Goal: Navigation & Orientation: Find specific page/section

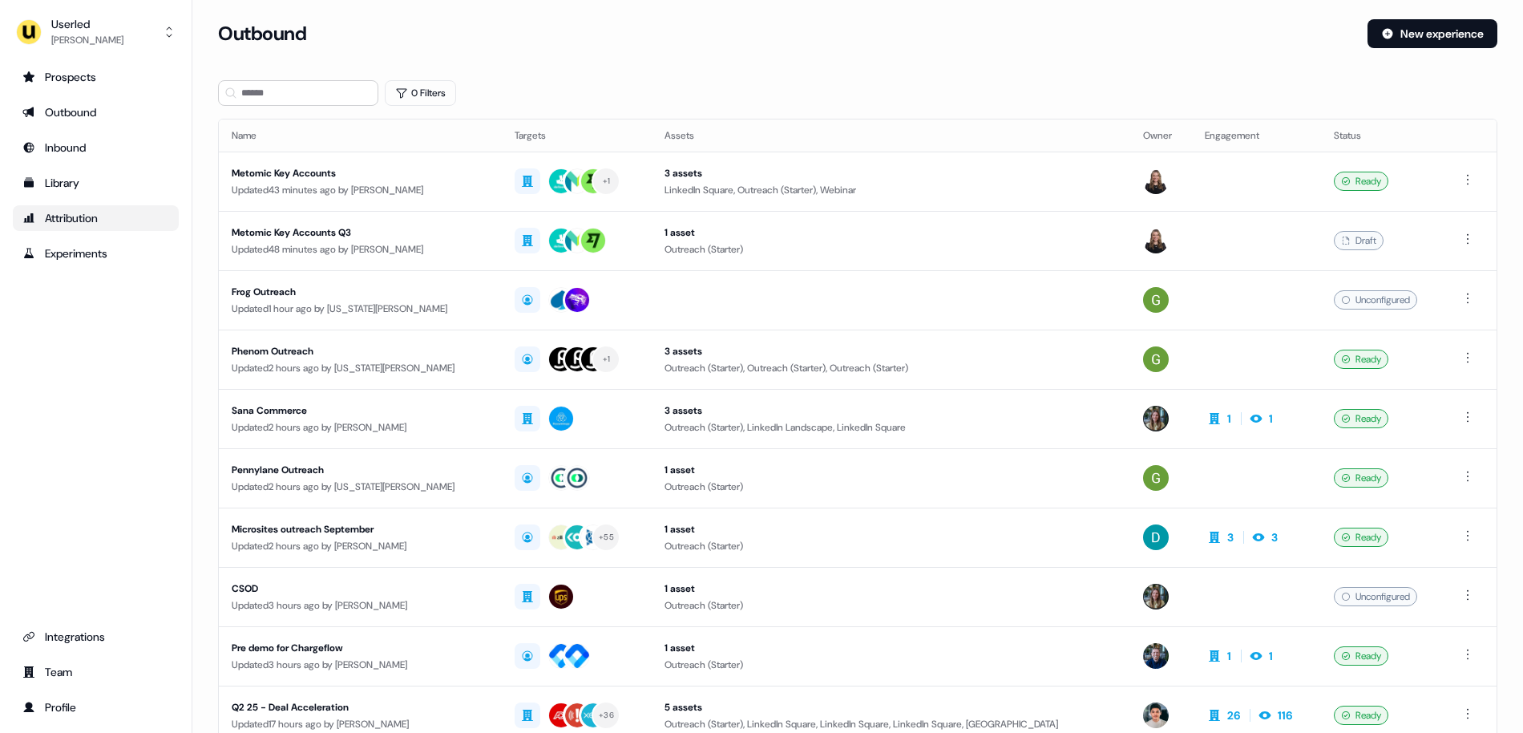
click at [55, 211] on div "Attribution" at bounding box center [95, 218] width 147 height 16
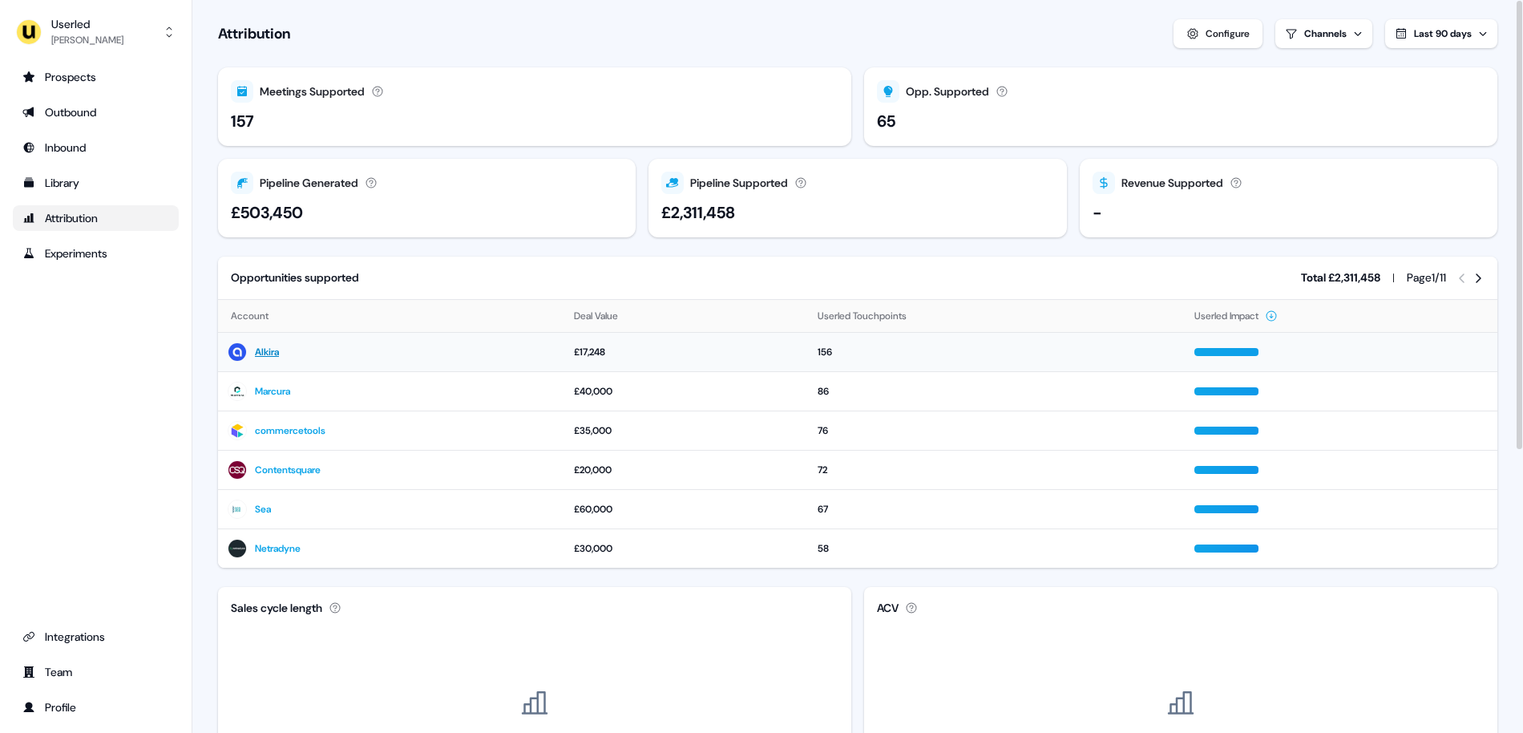
click at [266, 352] on link "Alkira" at bounding box center [267, 352] width 24 height 16
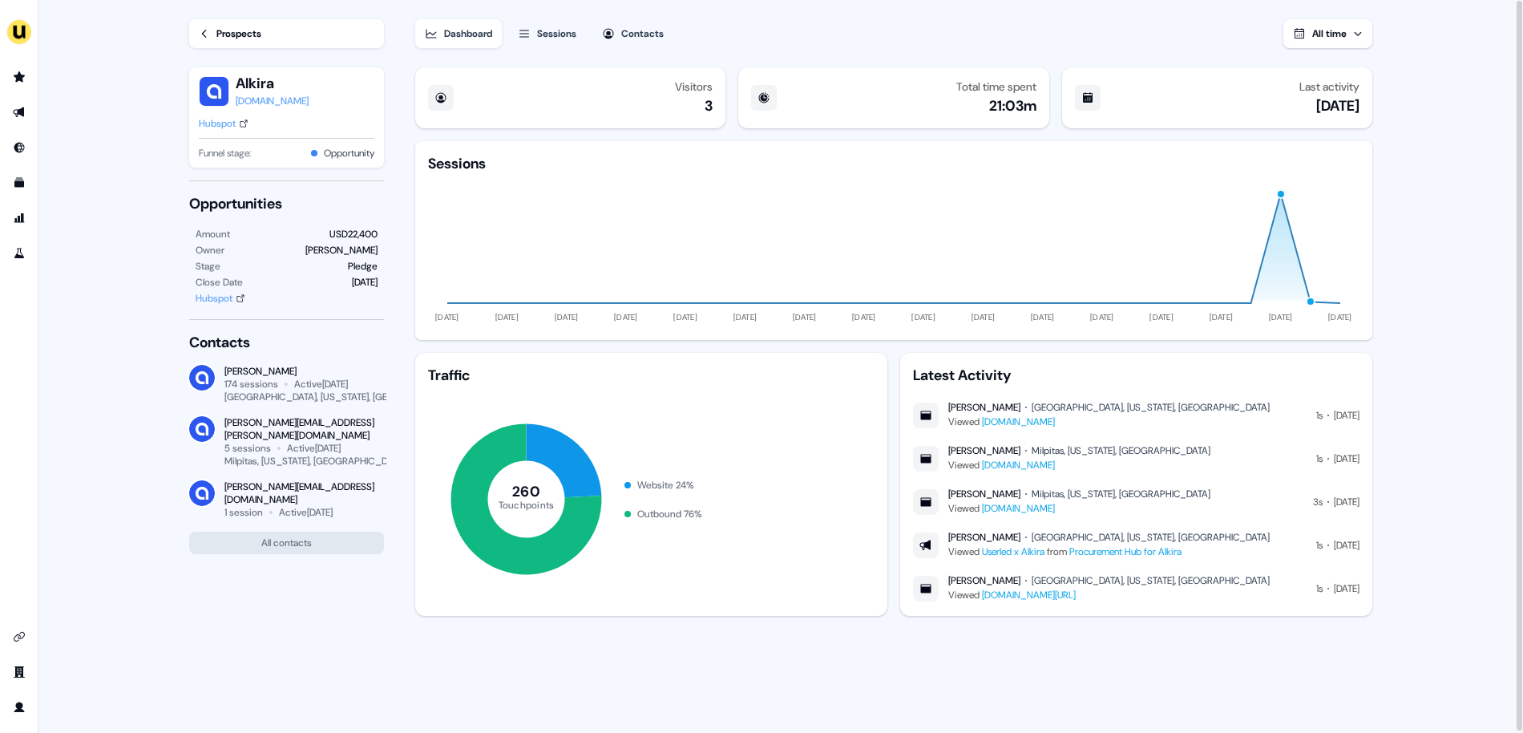
click at [576, 31] on div "Sessions" at bounding box center [556, 34] width 39 height 16
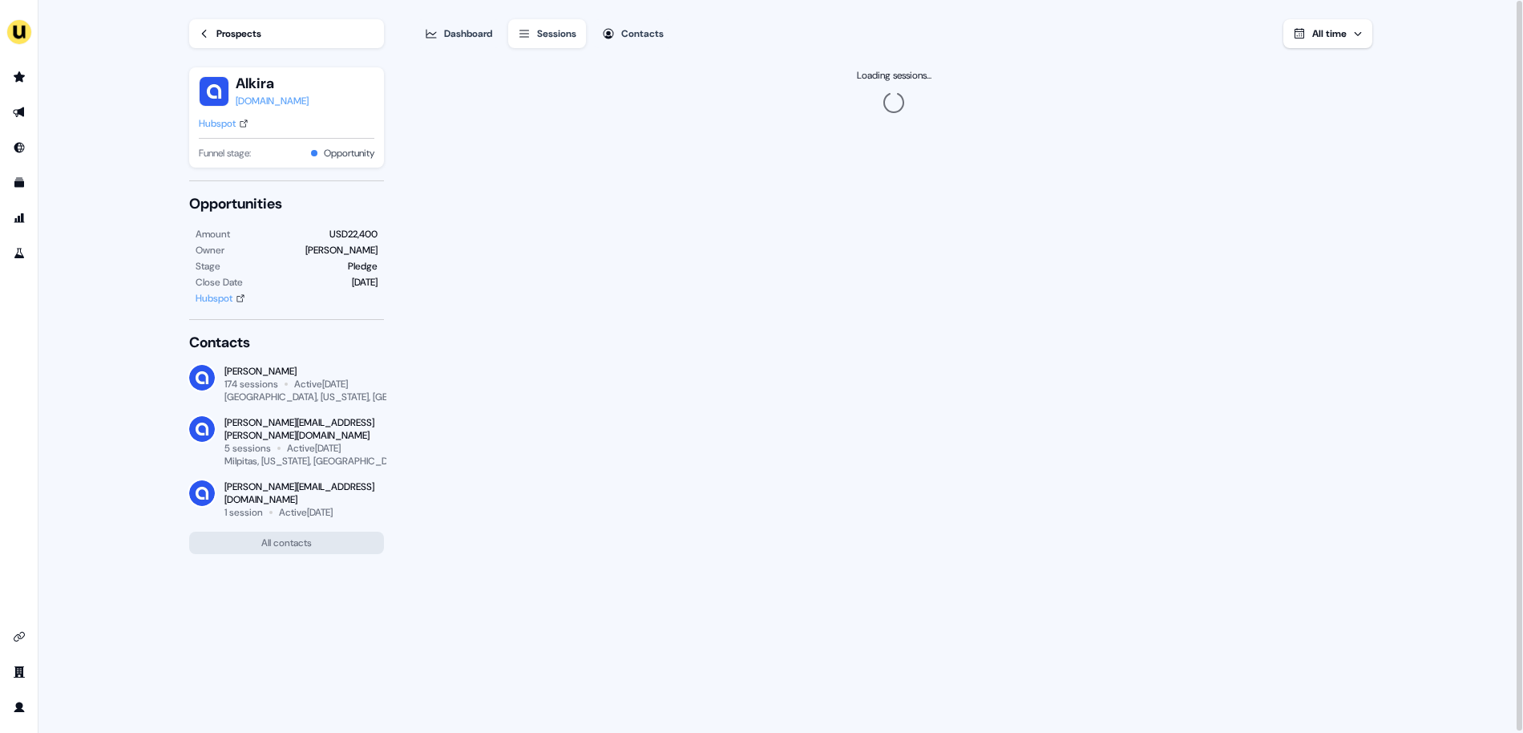
click at [654, 34] on div "Contacts" at bounding box center [642, 34] width 42 height 16
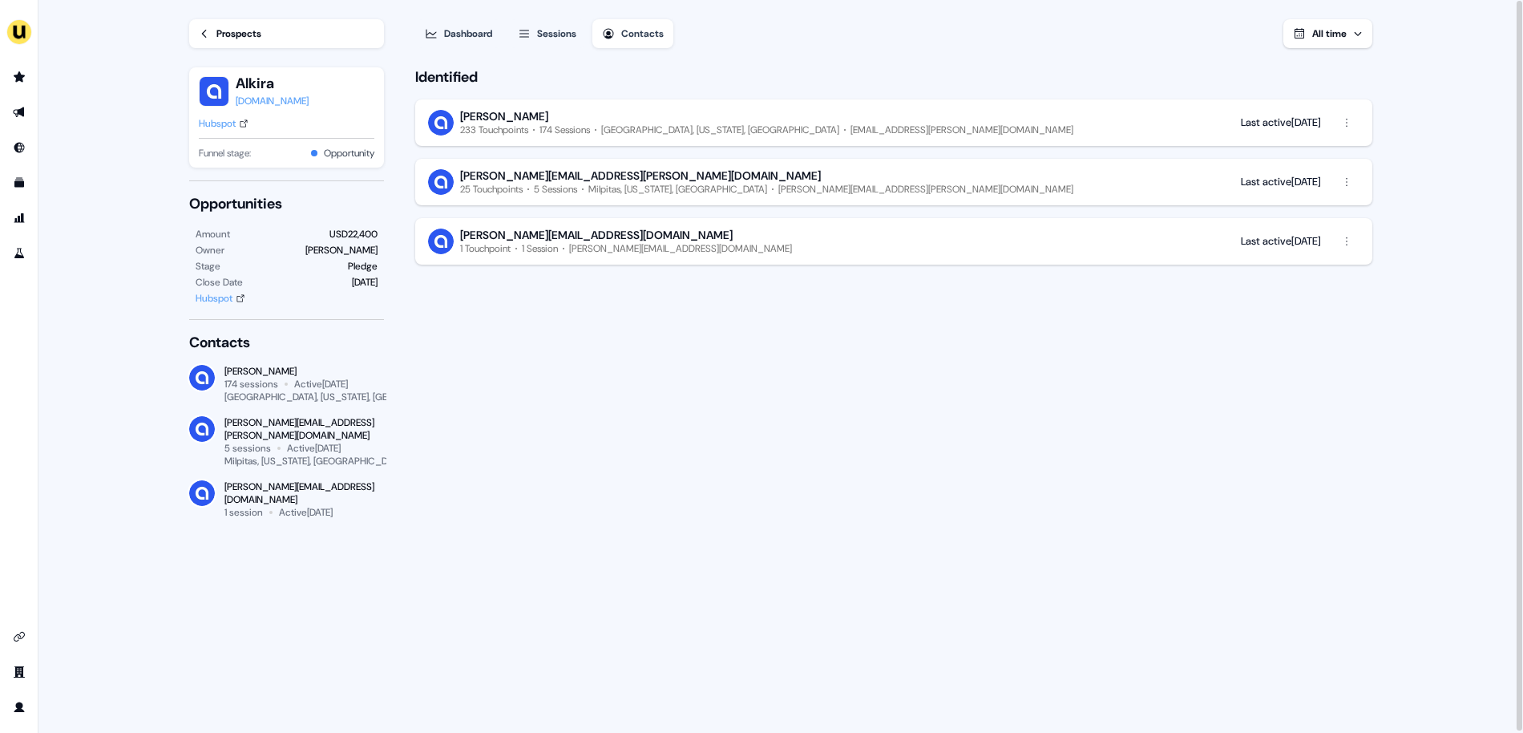
click at [549, 38] on div "Sessions" at bounding box center [556, 34] width 39 height 16
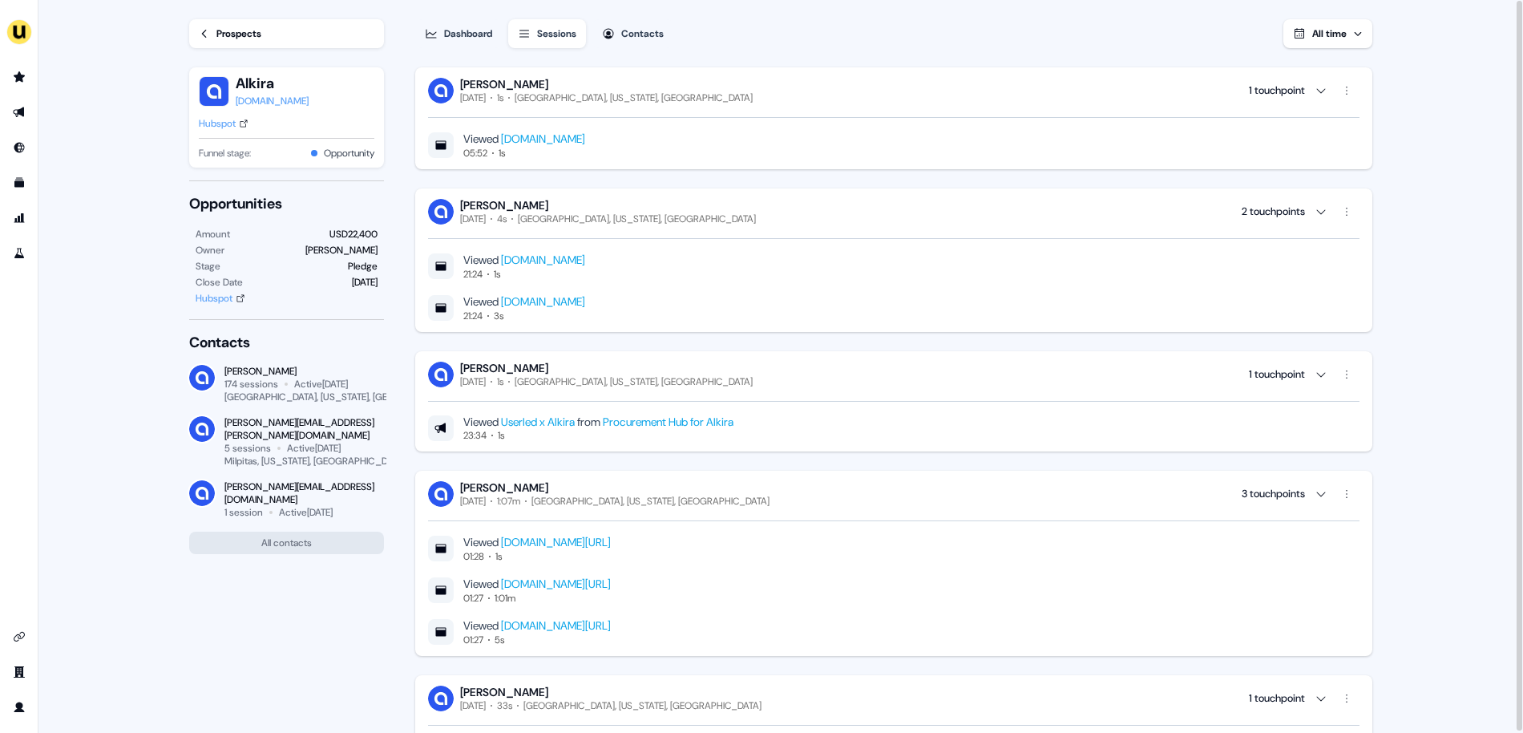
click at [483, 28] on div "Dashboard" at bounding box center [468, 34] width 48 height 16
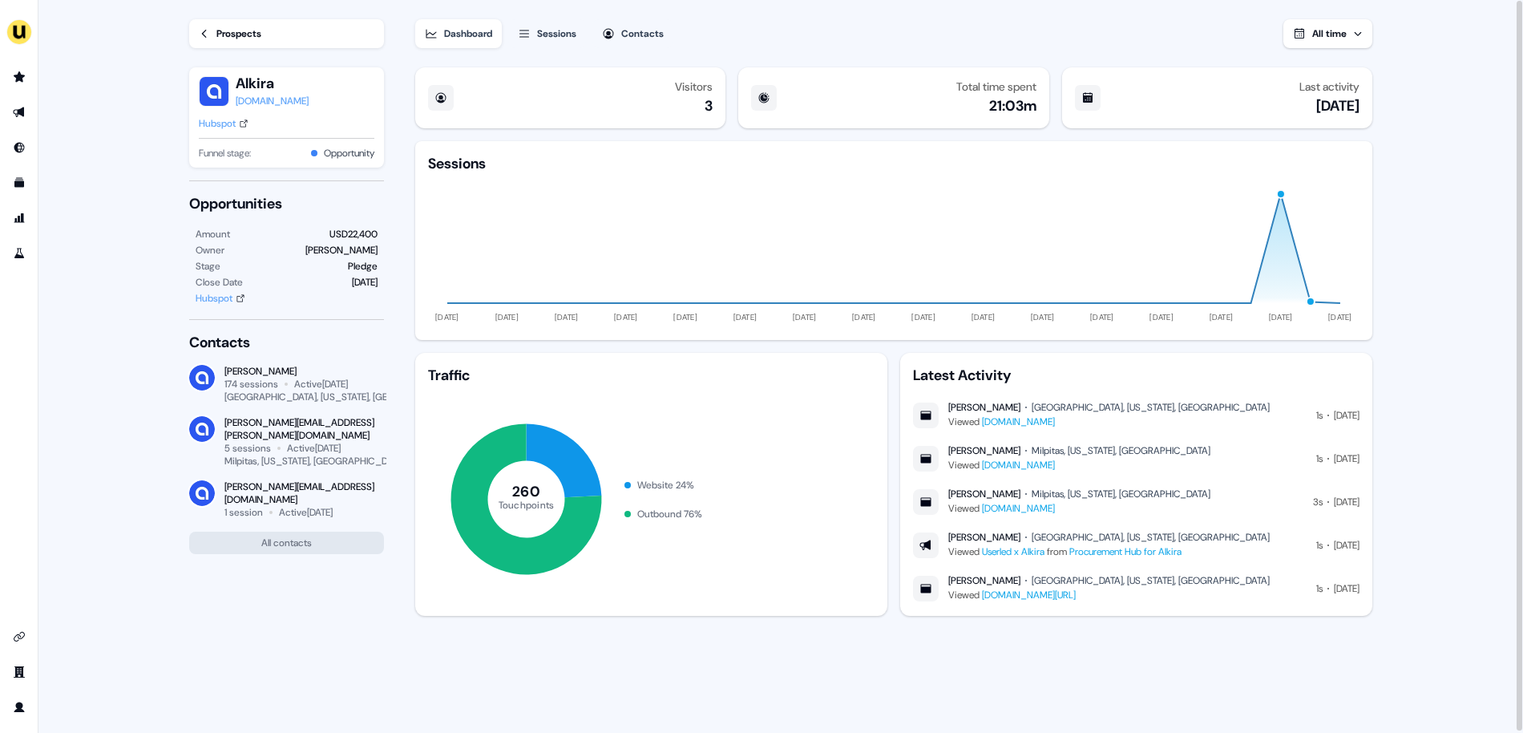
click at [576, 30] on div "Sessions" at bounding box center [556, 34] width 39 height 16
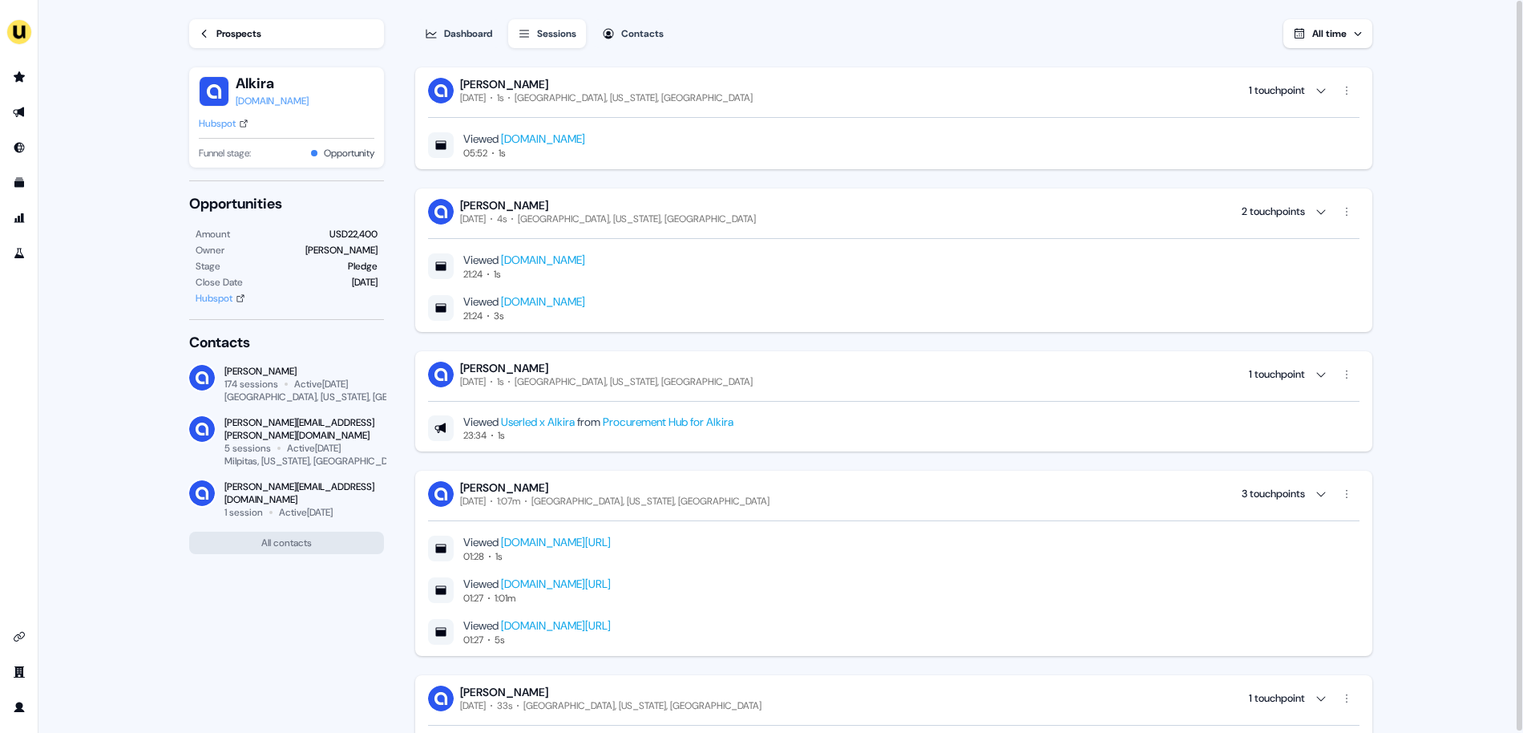
click at [632, 39] on div "Contacts" at bounding box center [642, 34] width 42 height 16
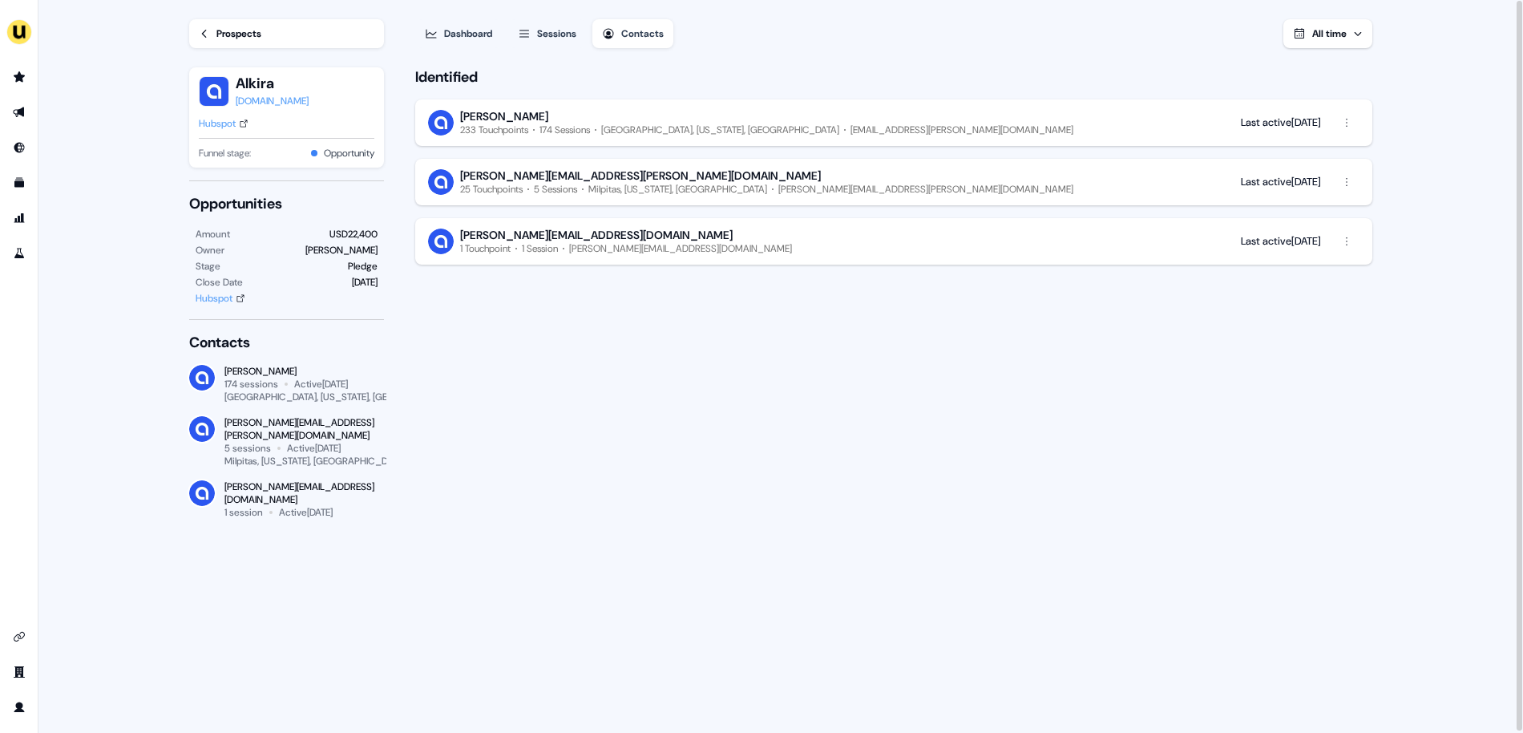
click at [556, 29] on div "Sessions" at bounding box center [556, 34] width 39 height 16
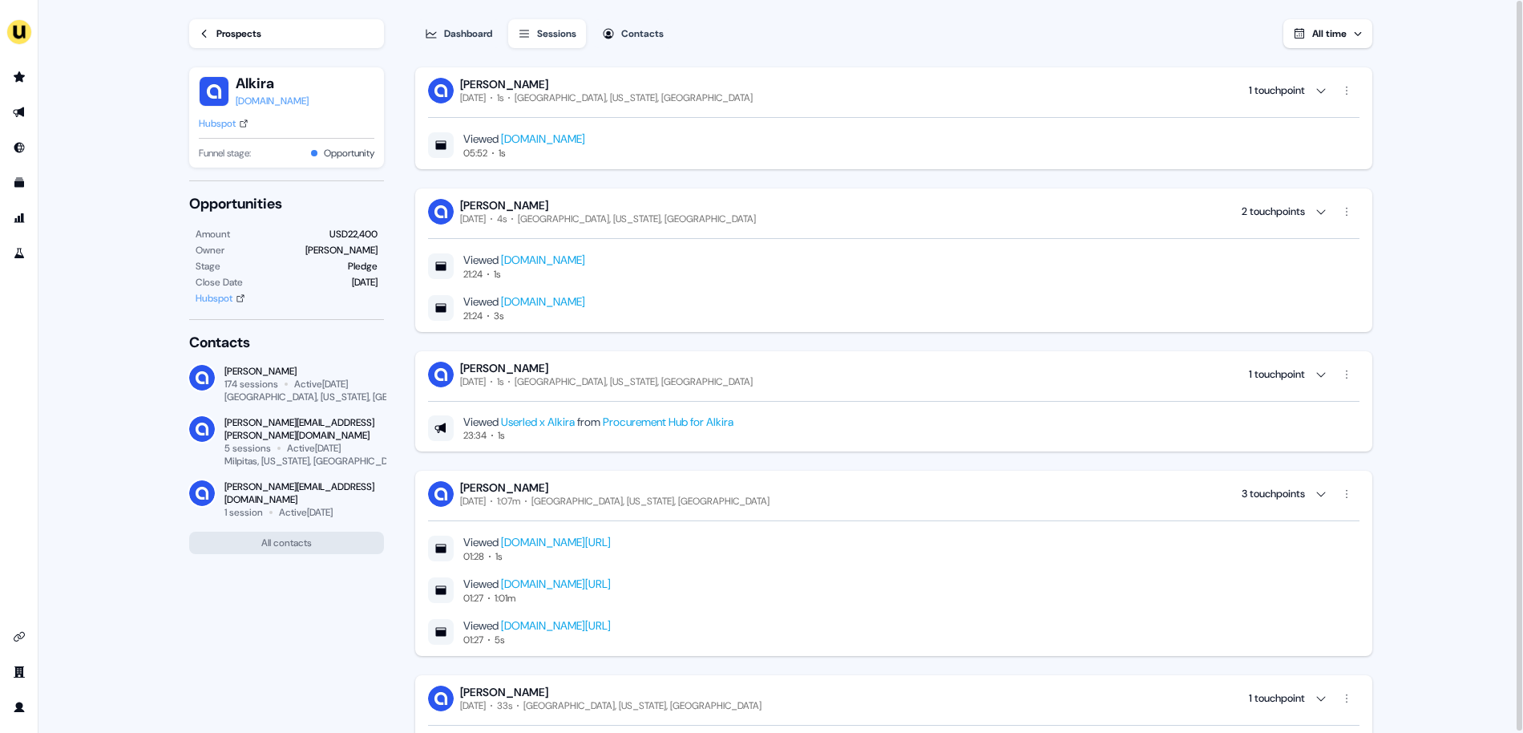
click at [476, 33] on div "Dashboard" at bounding box center [468, 34] width 48 height 16
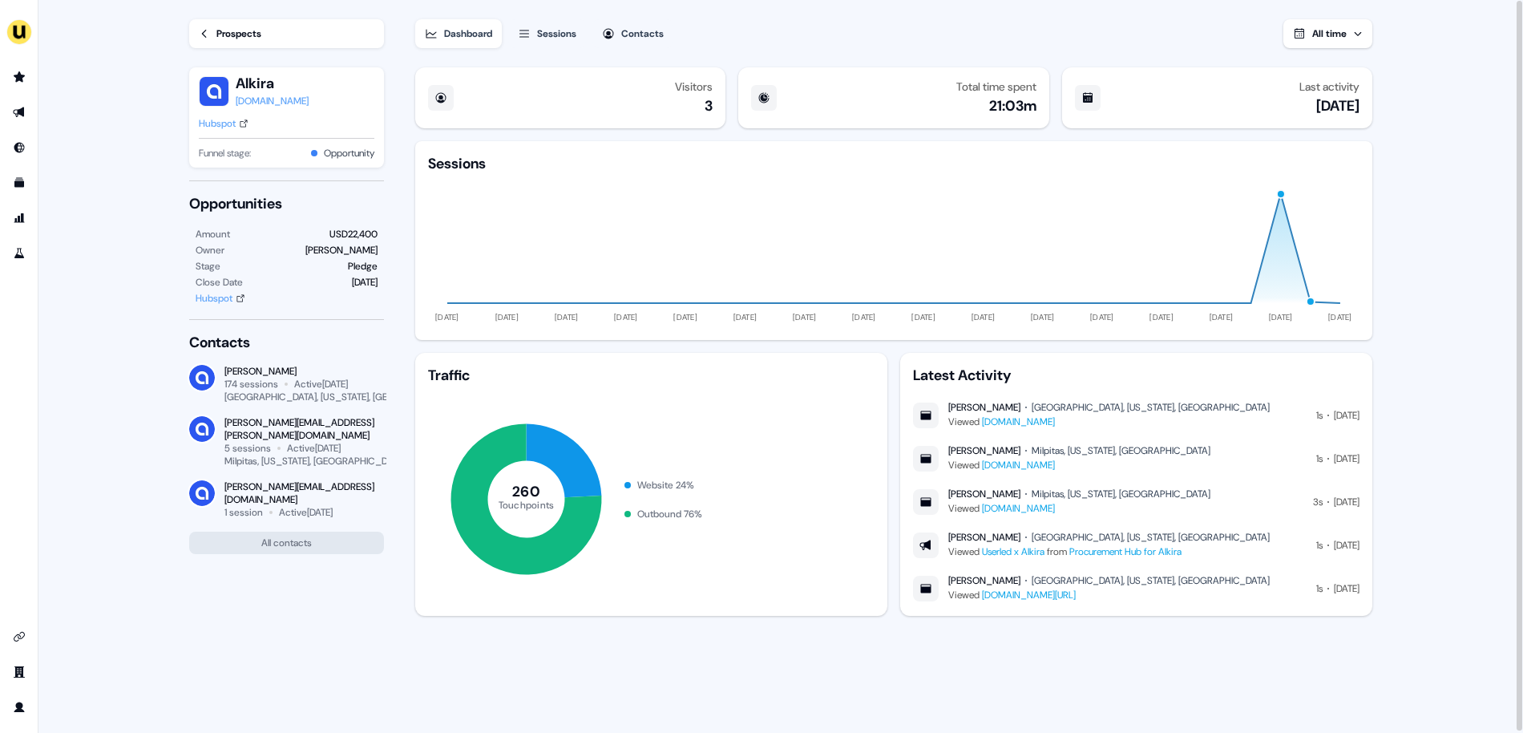
click at [531, 27] on icon "button" at bounding box center [524, 33] width 13 height 13
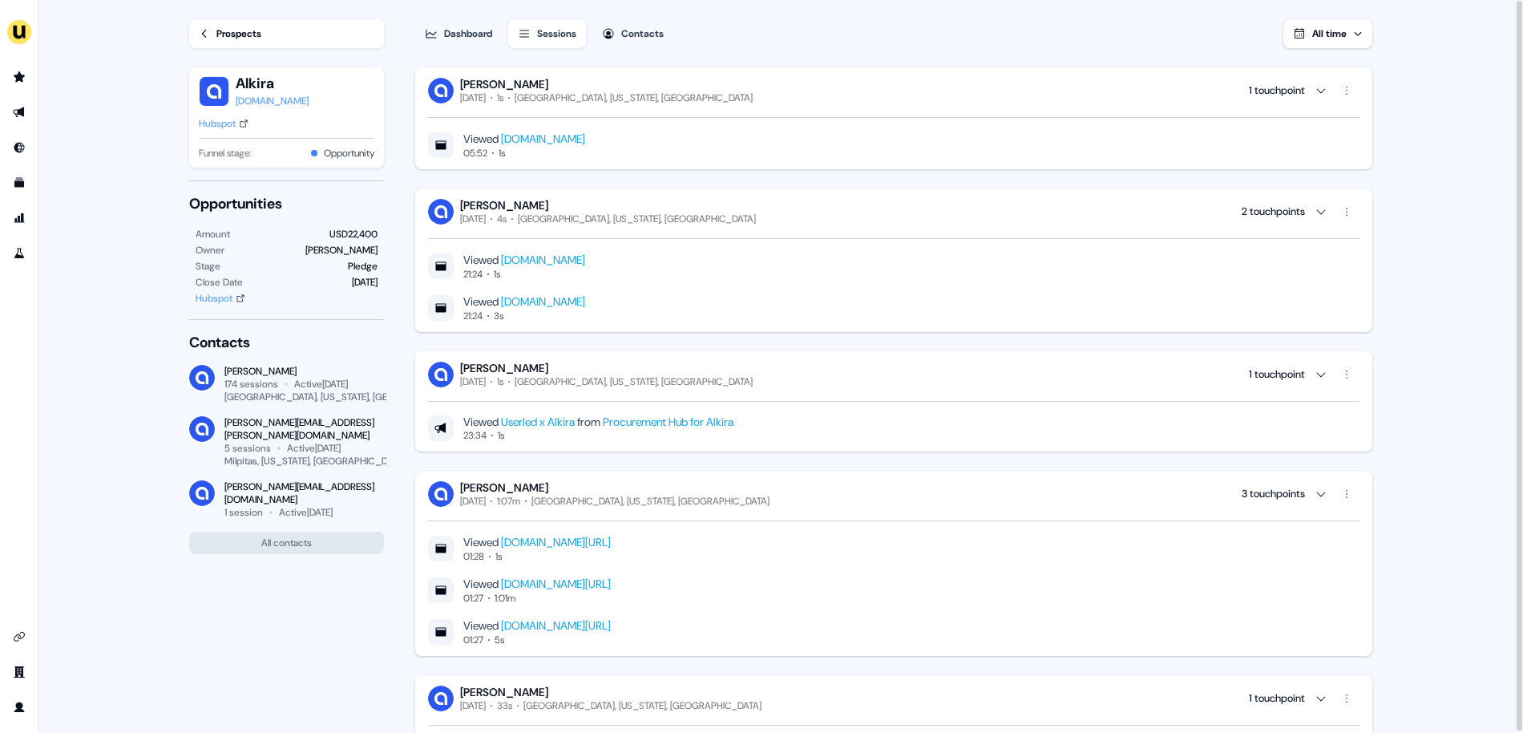
click at [536, 30] on button "Sessions" at bounding box center [547, 33] width 78 height 29
click at [644, 34] on div "Contacts" at bounding box center [642, 34] width 42 height 16
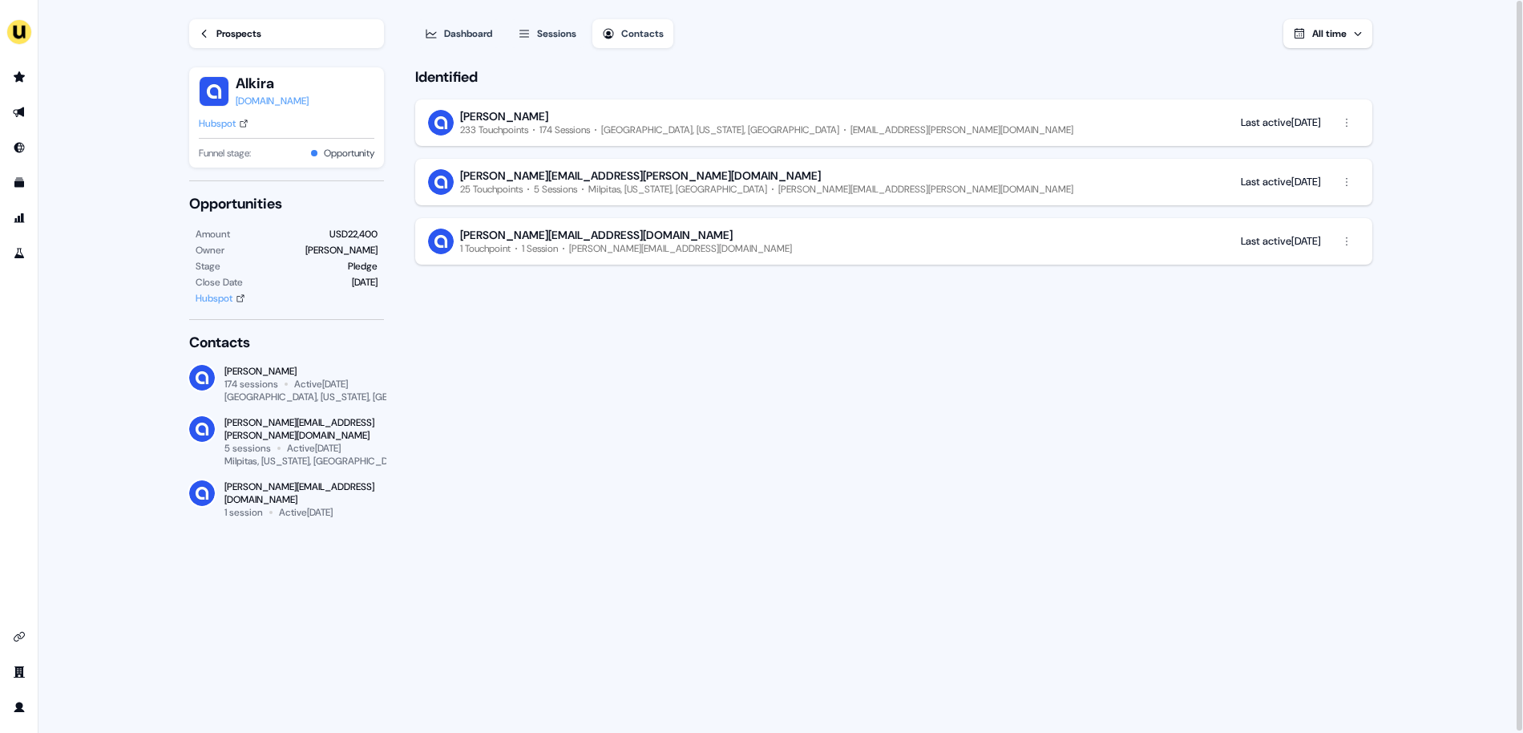
click at [570, 34] on div "Sessions" at bounding box center [556, 34] width 39 height 16
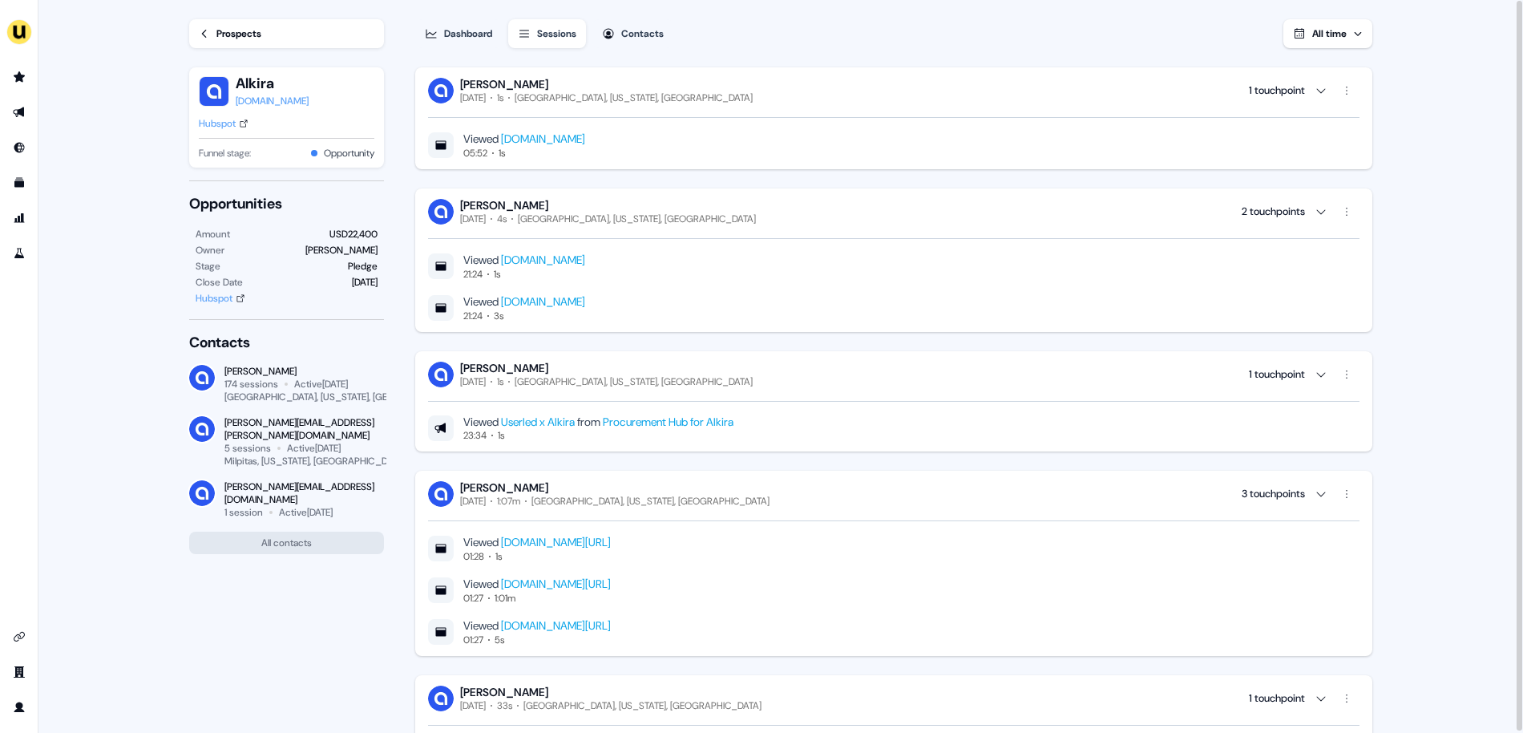
click at [636, 38] on div "Contacts" at bounding box center [642, 34] width 42 height 16
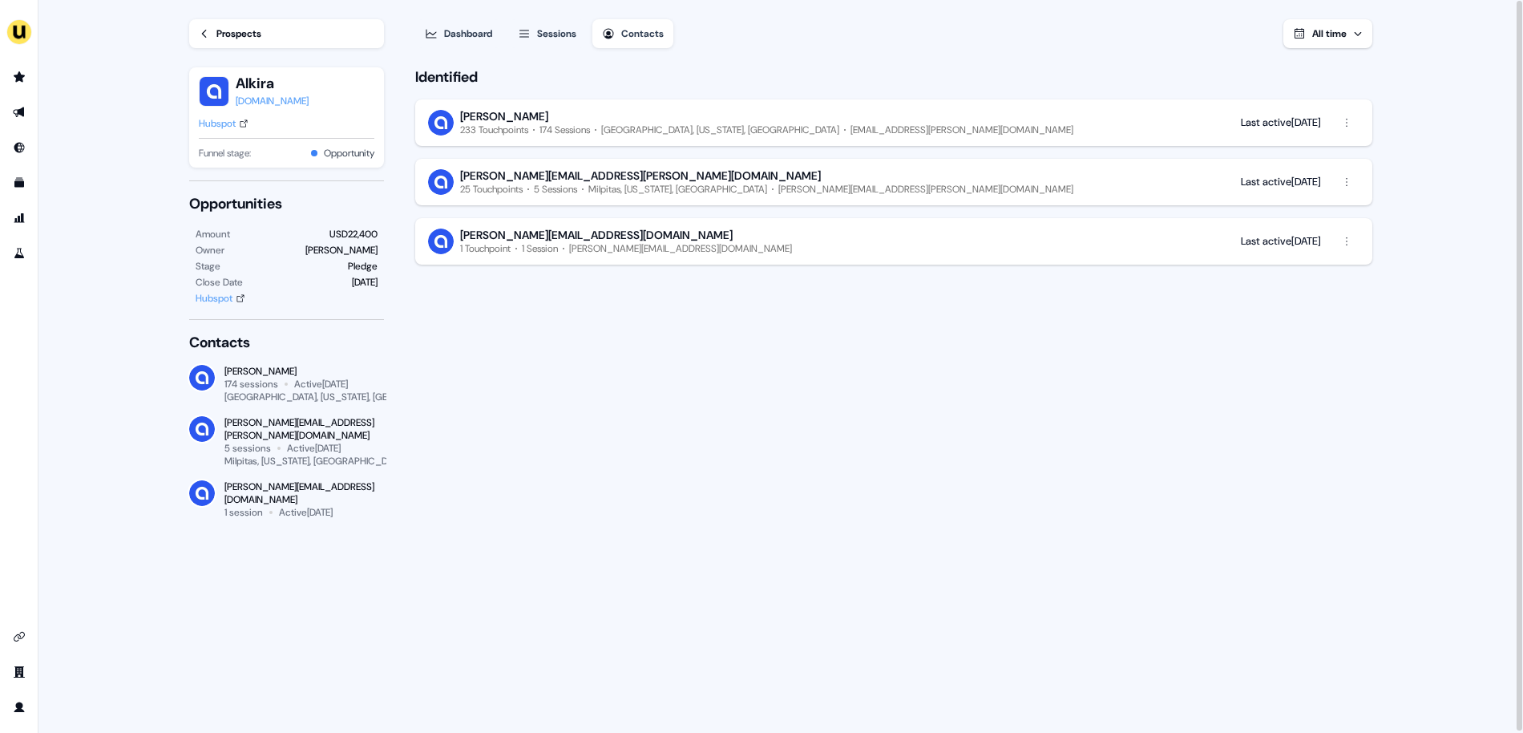
click at [559, 37] on div "Sessions" at bounding box center [556, 34] width 39 height 16
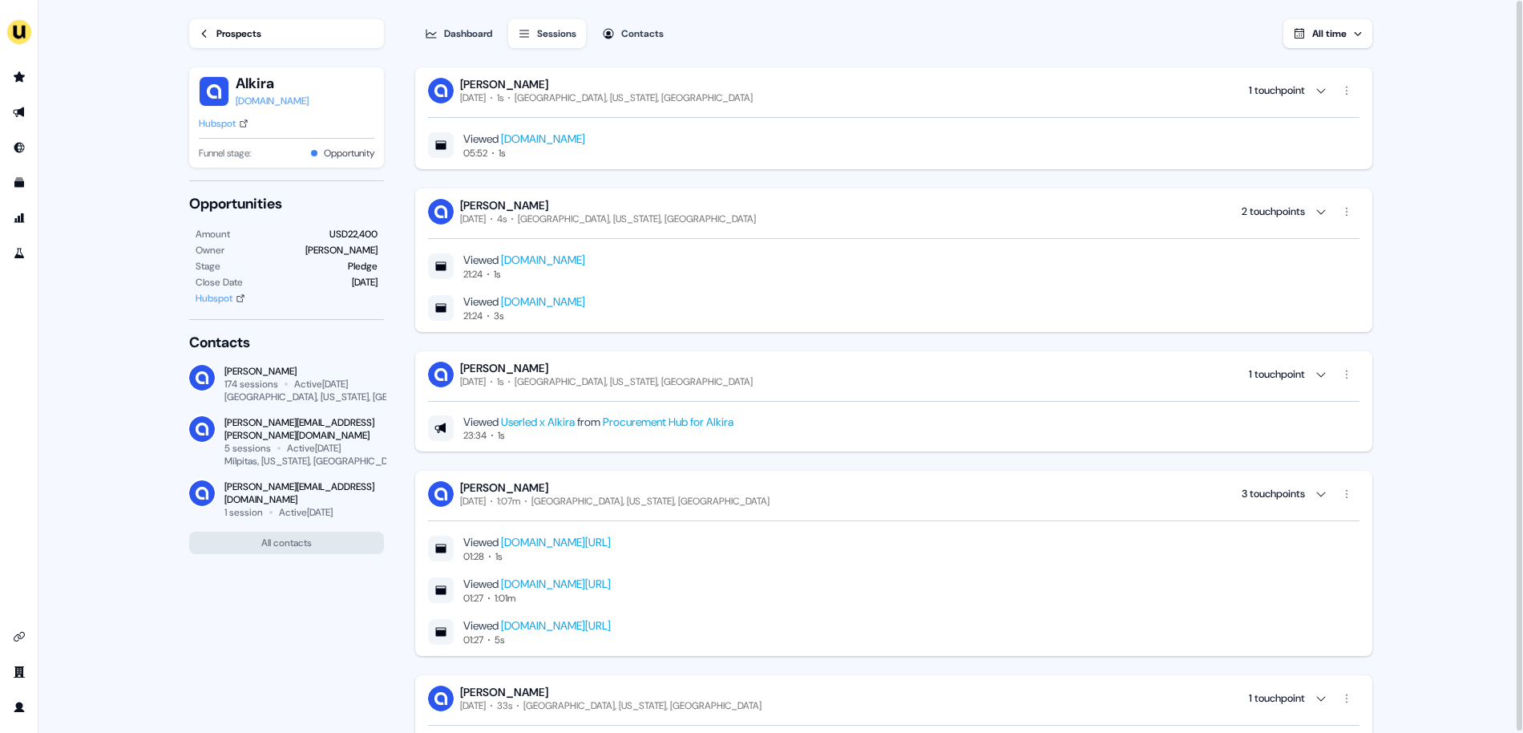
click at [487, 33] on div "Dashboard" at bounding box center [468, 34] width 48 height 16
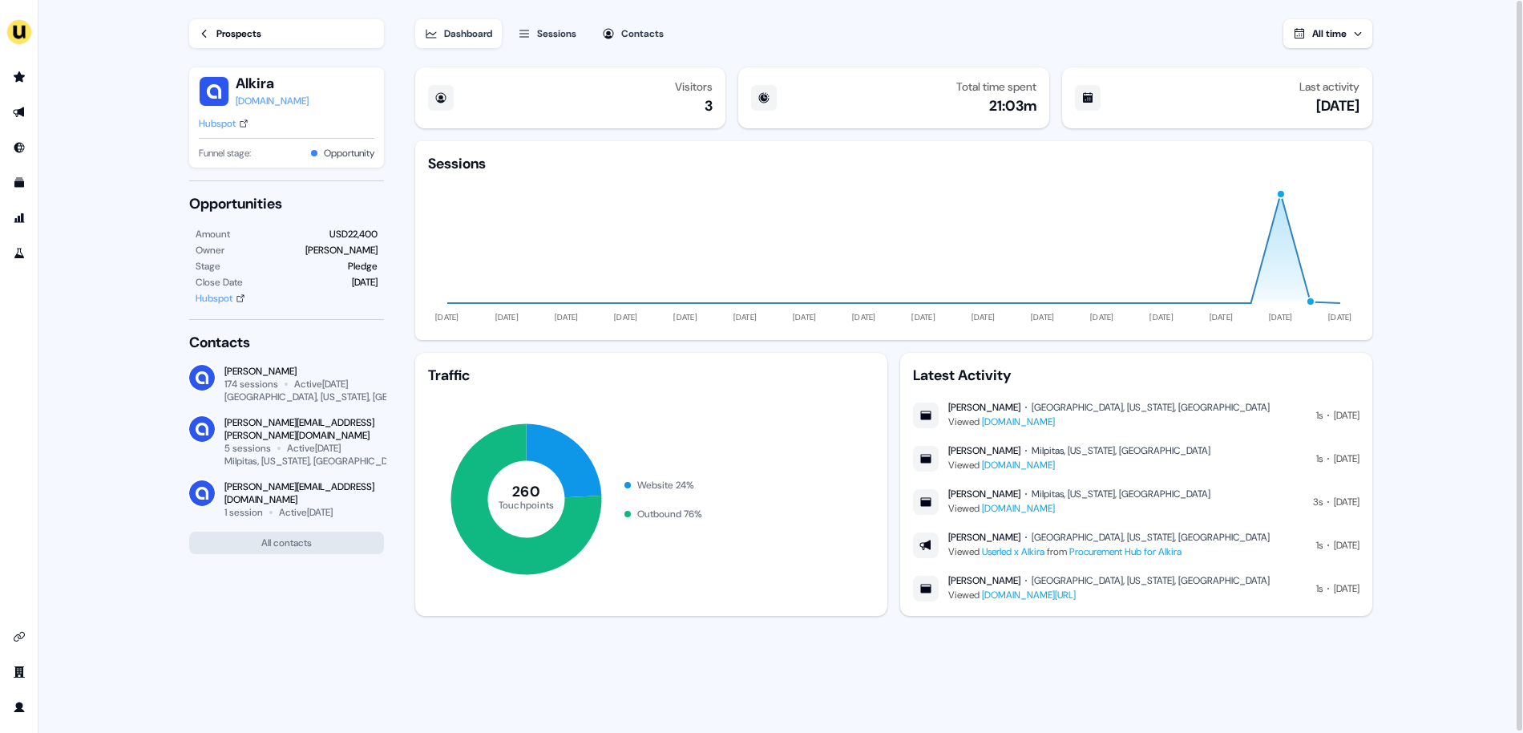
click at [265, 37] on link "Prospects" at bounding box center [286, 33] width 195 height 29
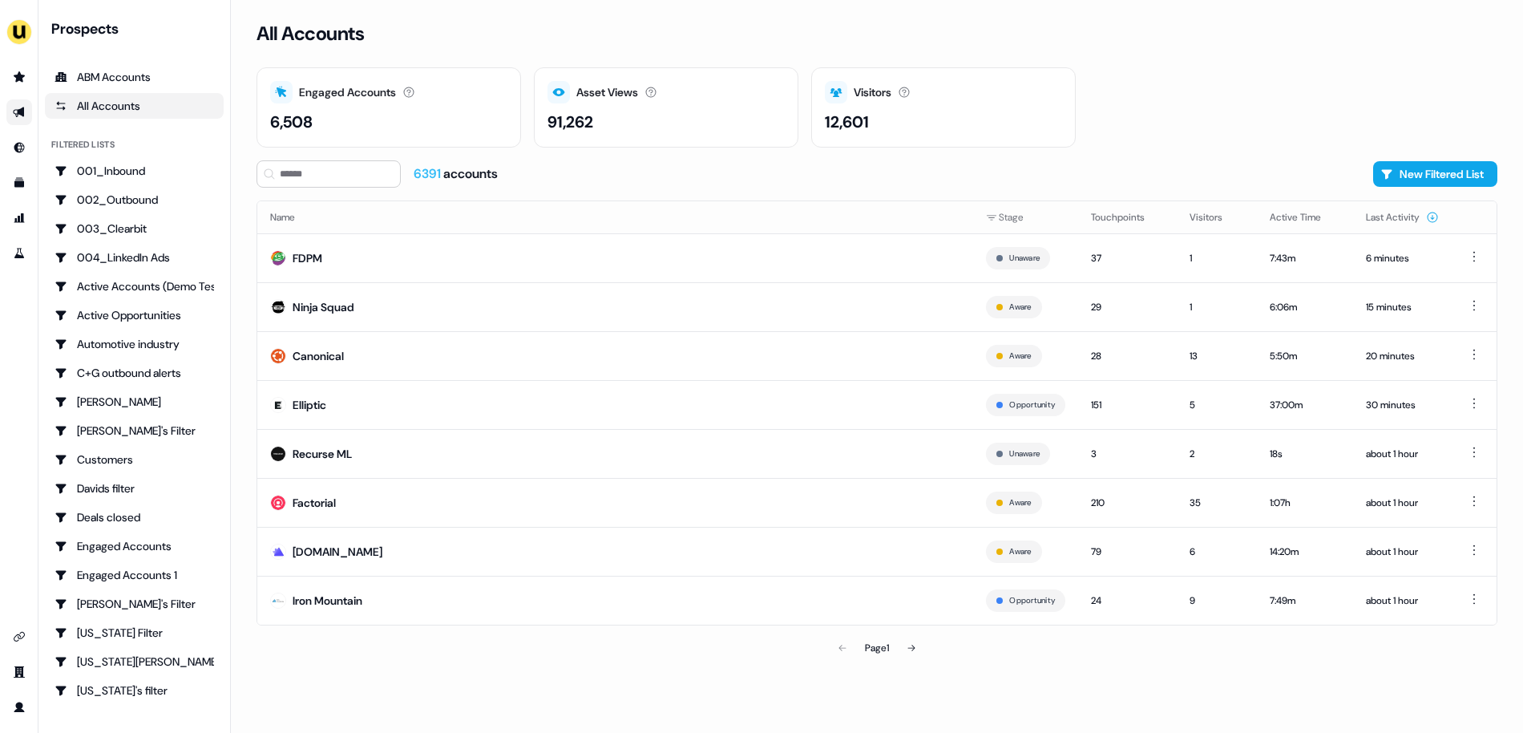
click at [26, 108] on link "Go to outbound experience" at bounding box center [19, 112] width 26 height 26
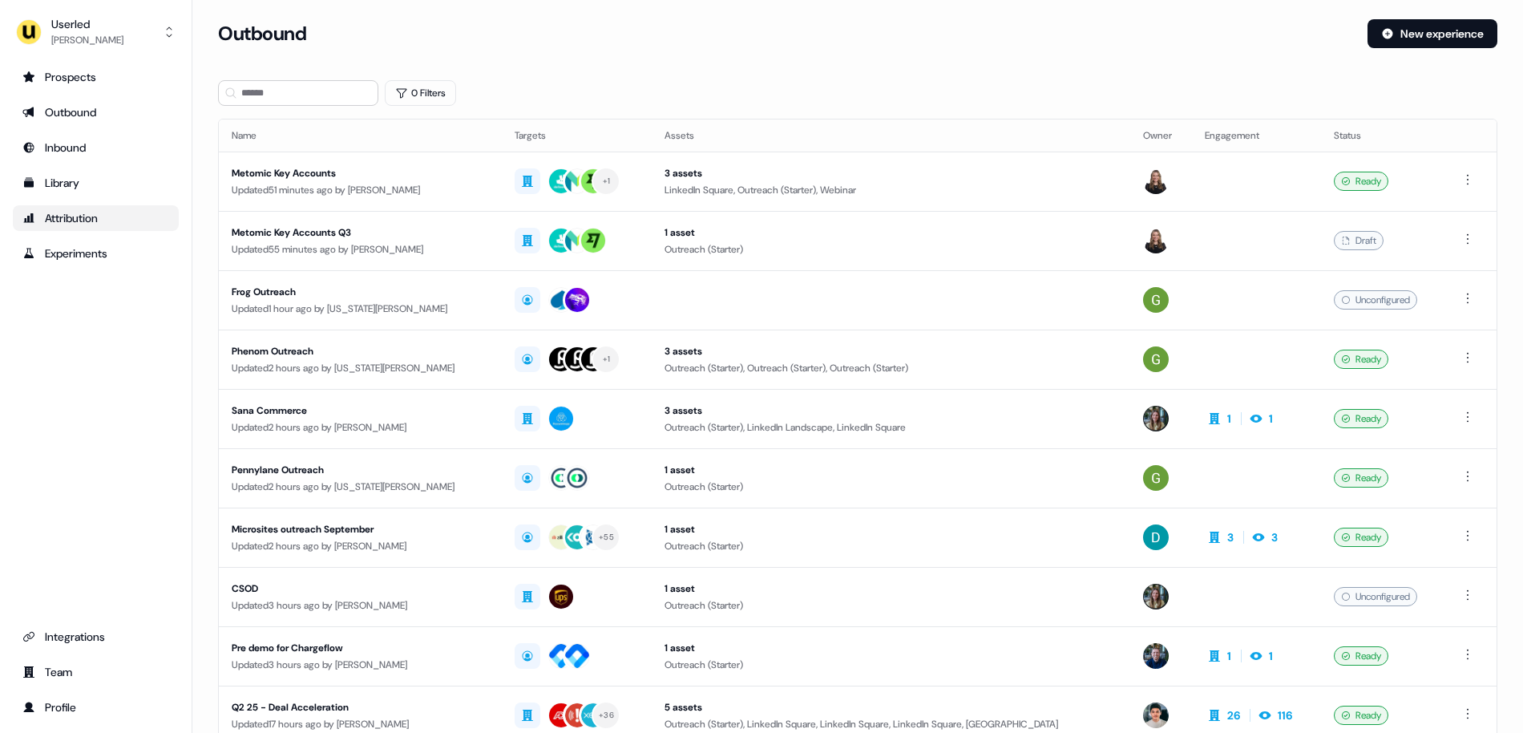
click at [68, 226] on link "Attribution" at bounding box center [96, 218] width 166 height 26
